Goal: Information Seeking & Learning: Understand process/instructions

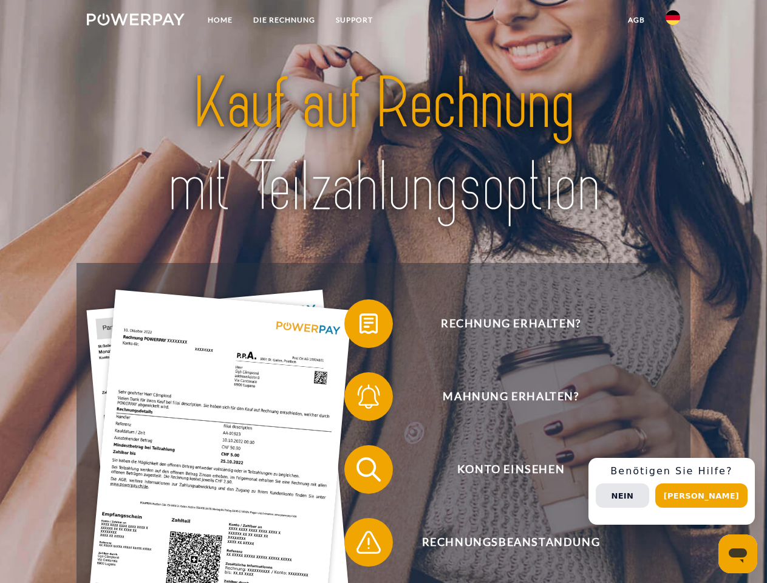
click at [135, 21] on img at bounding box center [136, 19] width 98 height 12
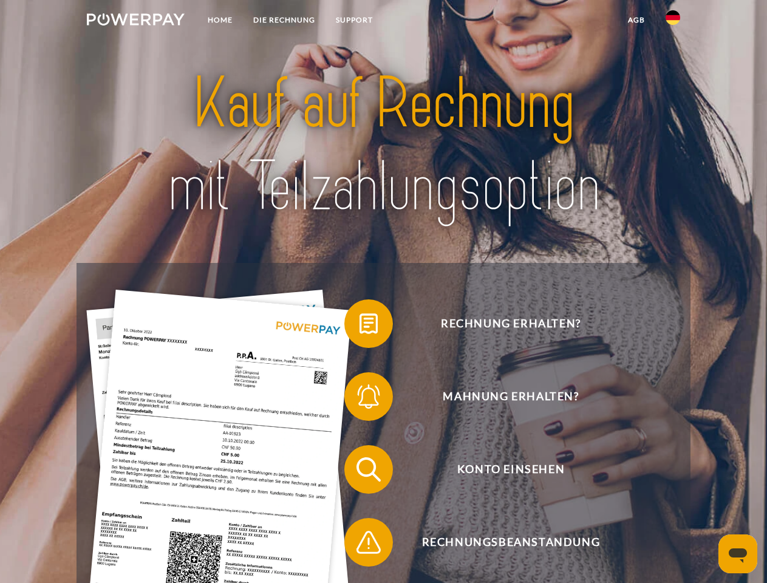
click at [672, 21] on img at bounding box center [672, 17] width 15 height 15
click at [635, 20] on link "agb" at bounding box center [636, 20] width 38 height 22
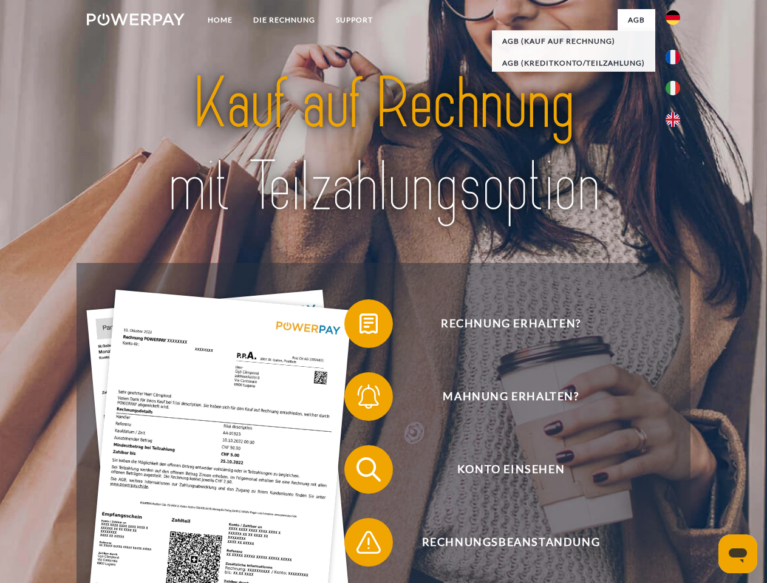
click at [359, 326] on span at bounding box center [350, 323] width 61 height 61
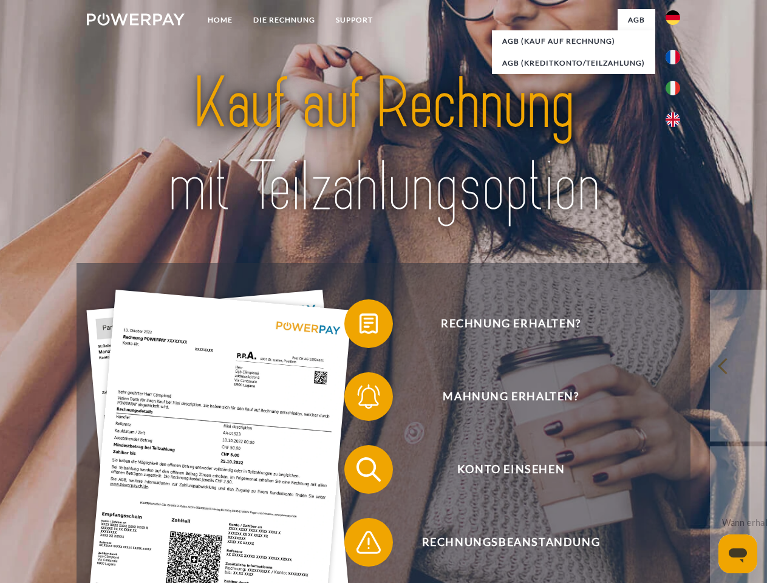
click at [359, 399] on span at bounding box center [350, 396] width 61 height 61
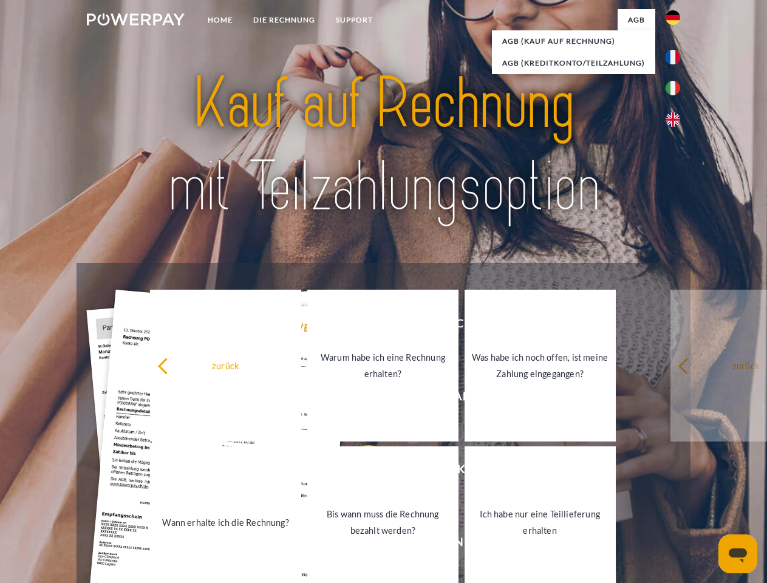
click at [359, 472] on link "Bis wann muss die Rechnung bezahlt werden?" at bounding box center [382, 522] width 151 height 152
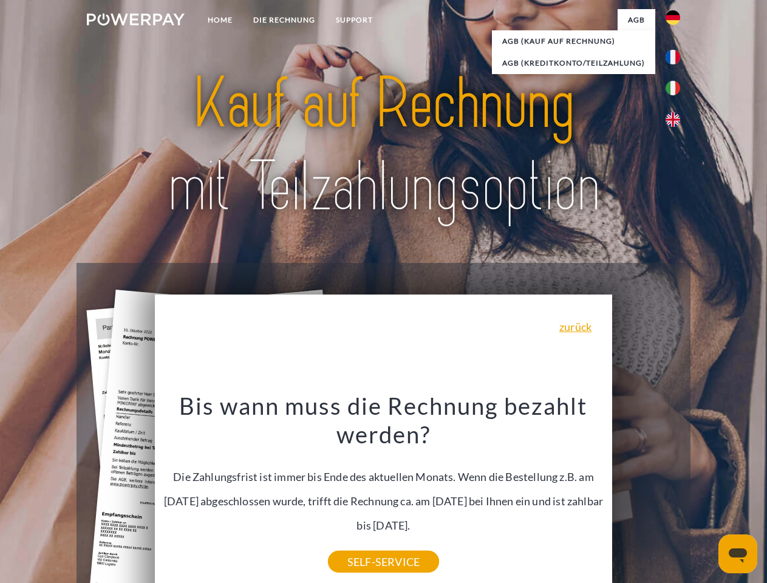
click at [359, 544] on div "Bis wann muss die Rechnung bezahlt werden? Die Zahlungsfrist ist immer bis Ende…" at bounding box center [383, 476] width 443 height 171
click at [676, 491] on div "Rechnung erhalten? Mahnung erhalten? Konto einsehen" at bounding box center [382, 506] width 613 height 486
click at [646, 493] on span "Konto einsehen" at bounding box center [510, 469] width 297 height 49
click at [705, 495] on header "Home DIE RECHNUNG SUPPORT" at bounding box center [383, 419] width 767 height 838
